Goal: Transaction & Acquisition: Book appointment/travel/reservation

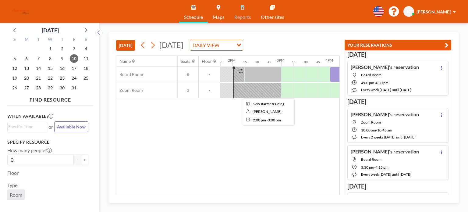
scroll to position [0, 671]
click at [157, 48] on button at bounding box center [153, 45] width 10 height 10
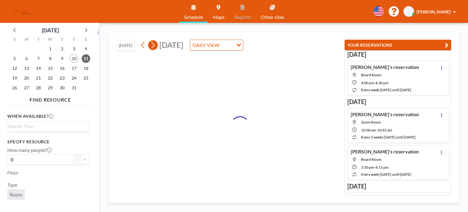
click at [157, 48] on button at bounding box center [153, 45] width 10 height 10
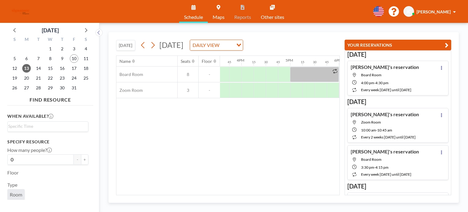
scroll to position [0, 755]
click at [272, 73] on div at bounding box center [276, 74] width 12 height 15
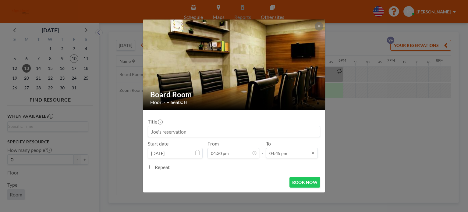
scroll to position [716, 0]
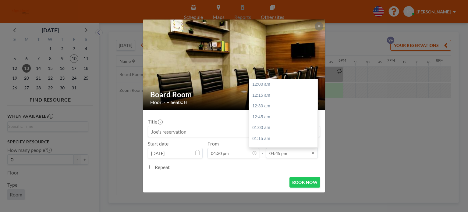
click at [284, 151] on input "04:45 pm" at bounding box center [292, 153] width 52 height 10
click at [270, 95] on div "05:00 pm" at bounding box center [284, 95] width 71 height 11
type input "05:00 pm"
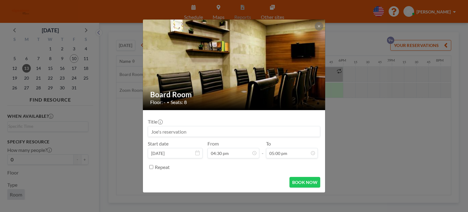
scroll to position [738, 0]
click at [305, 179] on button "BOOK NOW" at bounding box center [305, 182] width 31 height 11
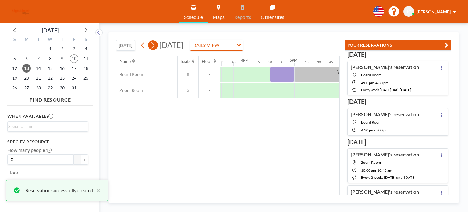
click at [157, 47] on button at bounding box center [153, 45] width 10 height 10
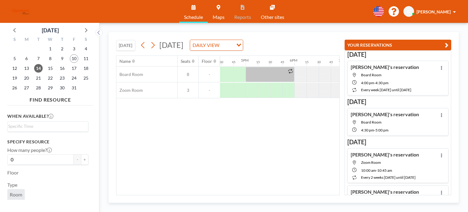
scroll to position [0, 799]
click at [151, 46] on icon at bounding box center [153, 45] width 6 height 9
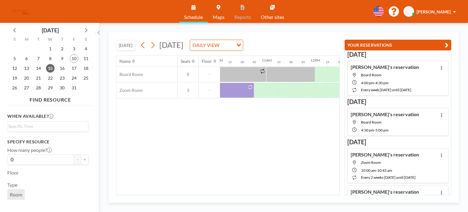
scroll to position [0, 487]
click at [154, 45] on icon at bounding box center [153, 45] width 6 height 9
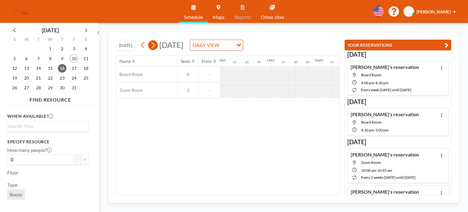
click at [144, 43] on icon at bounding box center [142, 45] width 3 height 6
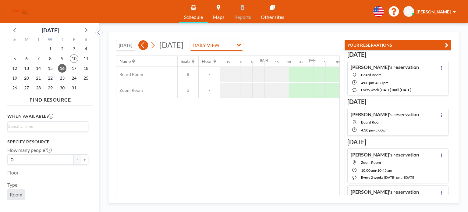
click at [144, 43] on icon at bounding box center [142, 45] width 3 height 6
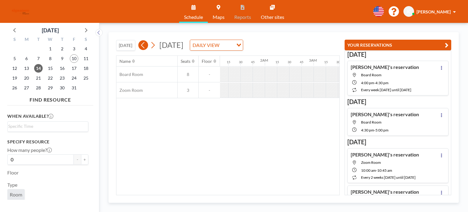
click at [144, 43] on icon at bounding box center [142, 45] width 3 height 6
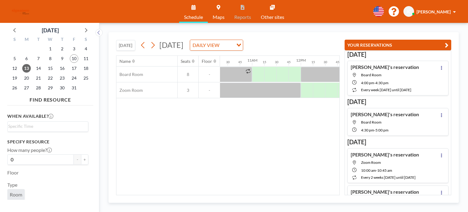
scroll to position [0, 519]
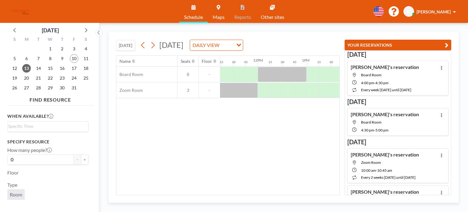
drag, startPoint x: 236, startPoint y: 195, endPoint x: 241, endPoint y: 194, distance: 5.0
click at [241, 194] on div "Name Seats Floor 12AM 15 30 45 1AM 15 30 45 2AM 15 30 45 3AM 15 30 45 4AM 15 30…" at bounding box center [227, 125] width 223 height 139
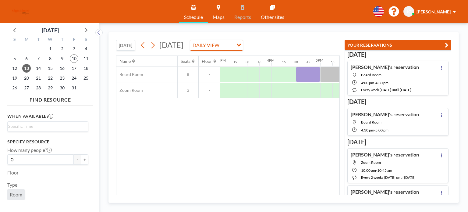
scroll to position [0, 758]
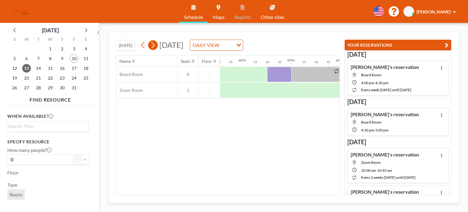
click at [156, 44] on icon at bounding box center [153, 45] width 6 height 9
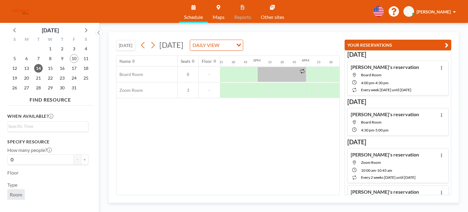
scroll to position [0, 706]
click at [266, 195] on div "Name Seats Floor 12AM 15 30 45 1AM 15 30 45 2AM 15 30 45 3AM 15 30 45 4AM 15 30…" at bounding box center [227, 125] width 223 height 139
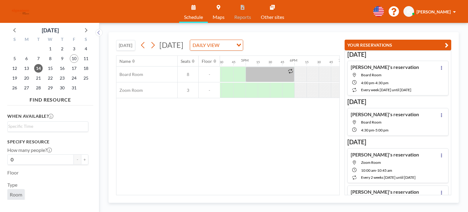
scroll to position [0, 811]
click at [158, 49] on div "[DATE] DAILY VIEW Loading..." at bounding box center [190, 45] width 105 height 11
click at [156, 47] on icon at bounding box center [153, 45] width 6 height 9
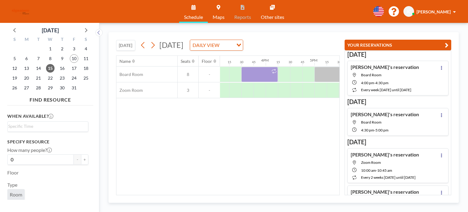
scroll to position [0, 726]
click at [152, 47] on icon at bounding box center [153, 45] width 6 height 9
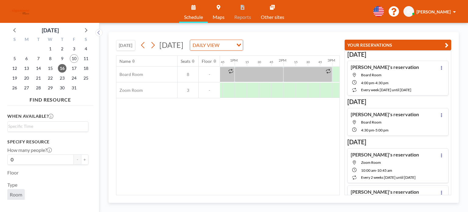
scroll to position [0, 625]
